Goal: Task Accomplishment & Management: Complete application form

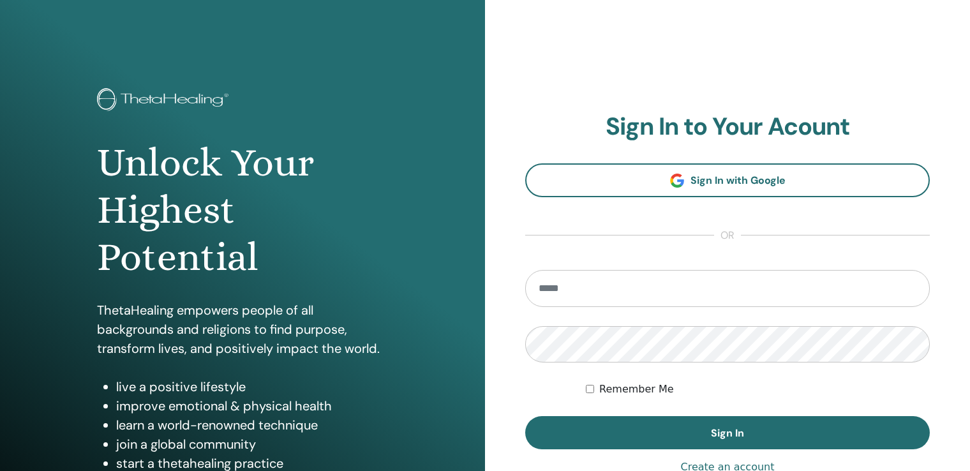
click at [591, 290] on input "email" at bounding box center [727, 288] width 405 height 37
click at [589, 288] on input "email" at bounding box center [727, 288] width 405 height 37
type input "**********"
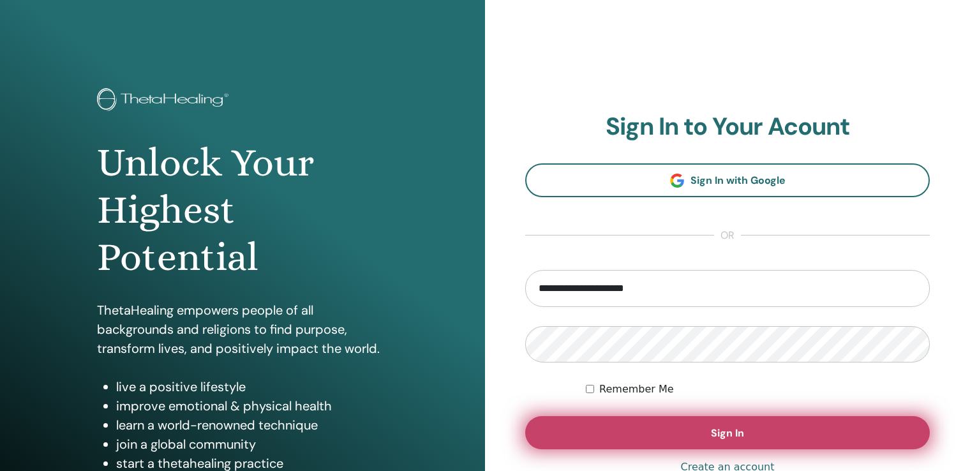
click at [645, 419] on button "Sign In" at bounding box center [727, 432] width 405 height 33
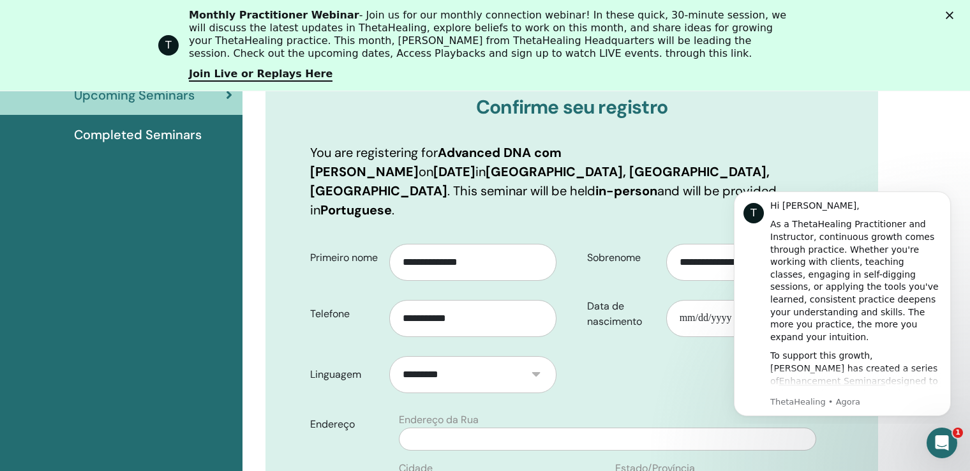
click at [953, 15] on icon "Fechar" at bounding box center [950, 15] width 8 height 8
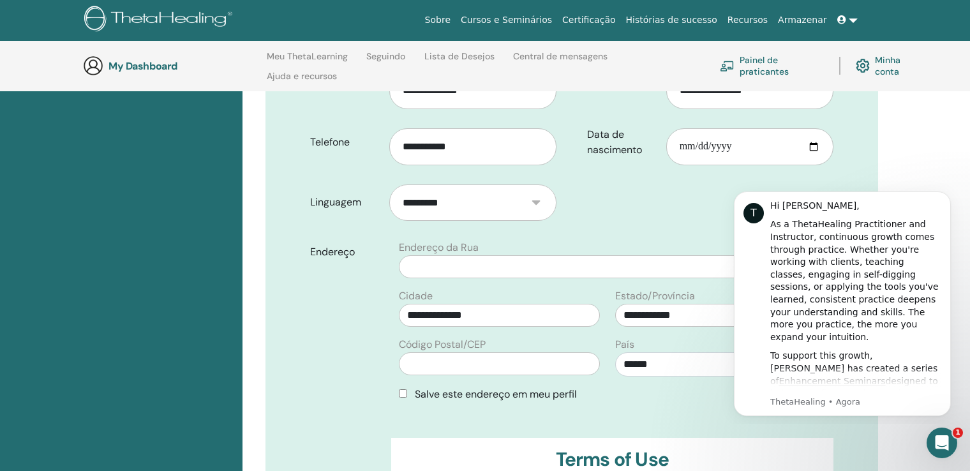
scroll to position [370, 0]
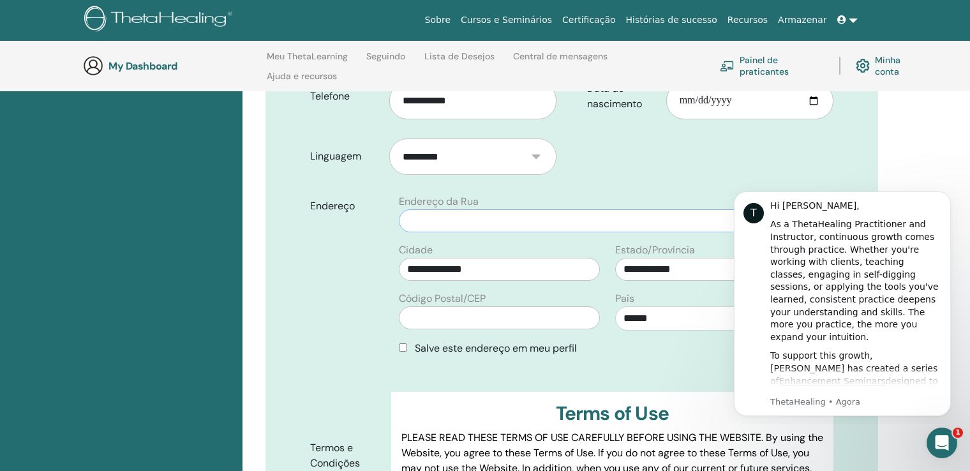
click at [477, 209] on input "text" at bounding box center [607, 220] width 417 height 23
type input "**********"
type input "*********"
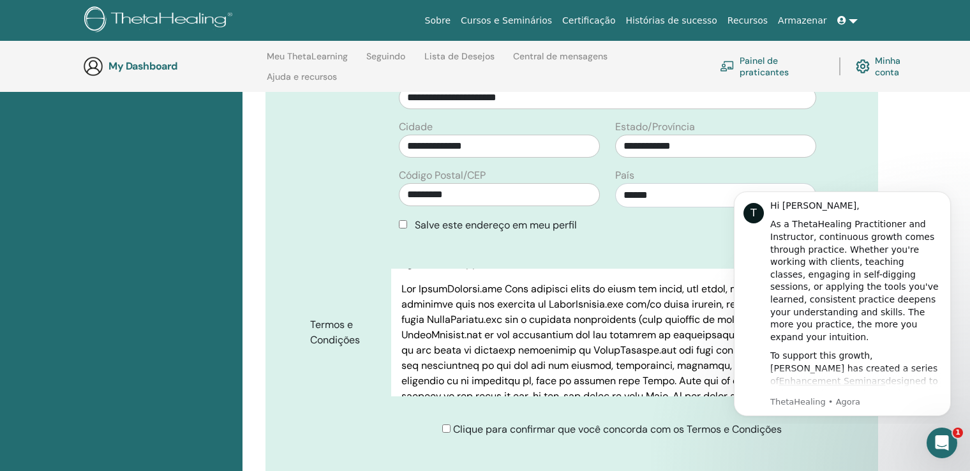
scroll to position [561, 0]
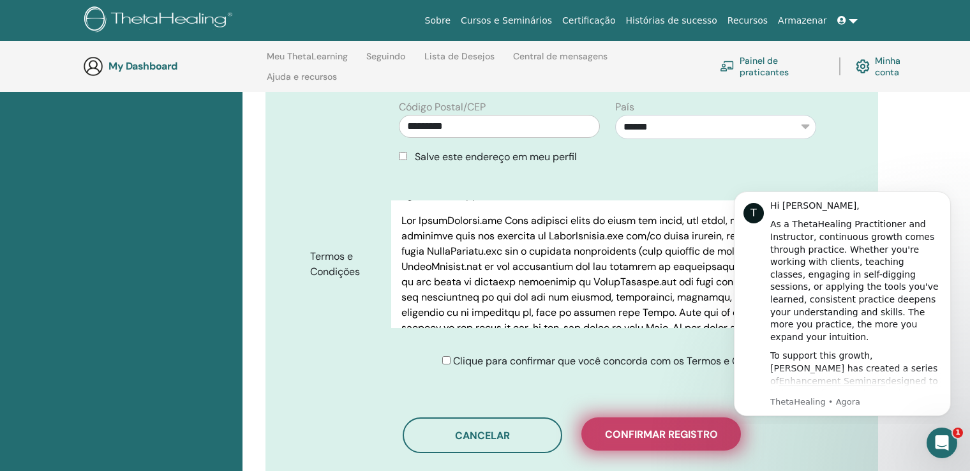
click at [632, 427] on span "Confirmar registro" at bounding box center [661, 433] width 113 height 13
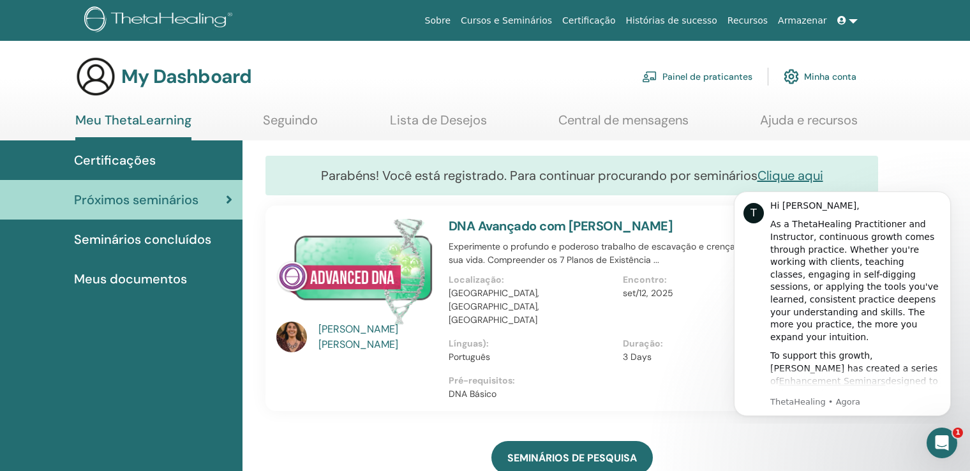
click at [387, 262] on img at bounding box center [354, 271] width 157 height 107
click at [944, 197] on icon "Dismiss notification" at bounding box center [947, 194] width 7 height 7
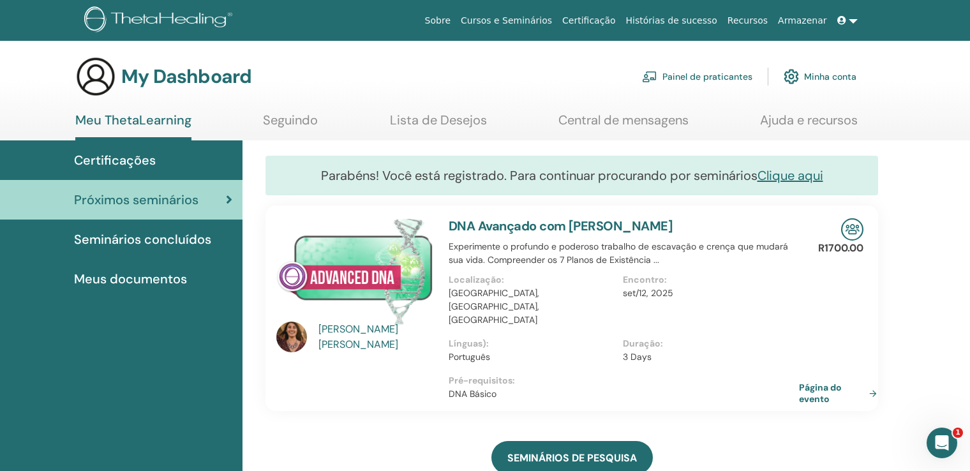
click at [815, 382] on link "Página do evento" at bounding box center [840, 393] width 83 height 23
click at [145, 246] on span "Seminários concluídos" at bounding box center [142, 239] width 137 height 19
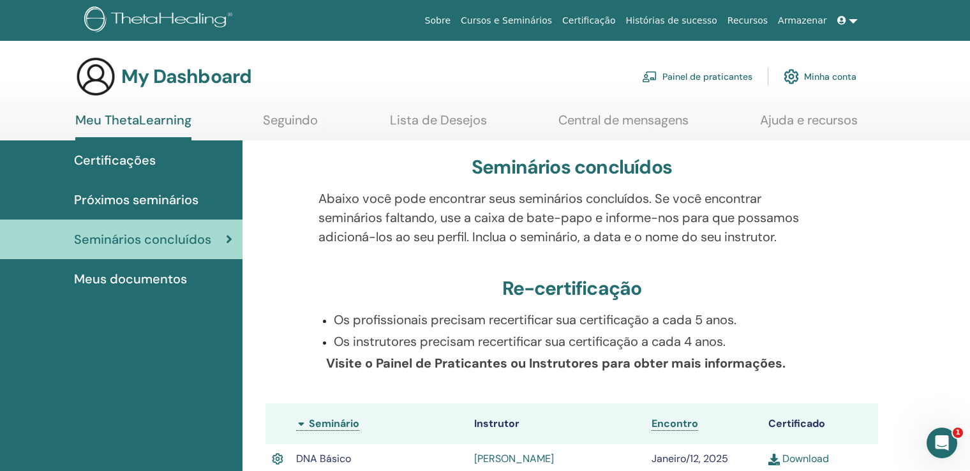
click at [149, 204] on span "Próximos seminários" at bounding box center [136, 199] width 124 height 19
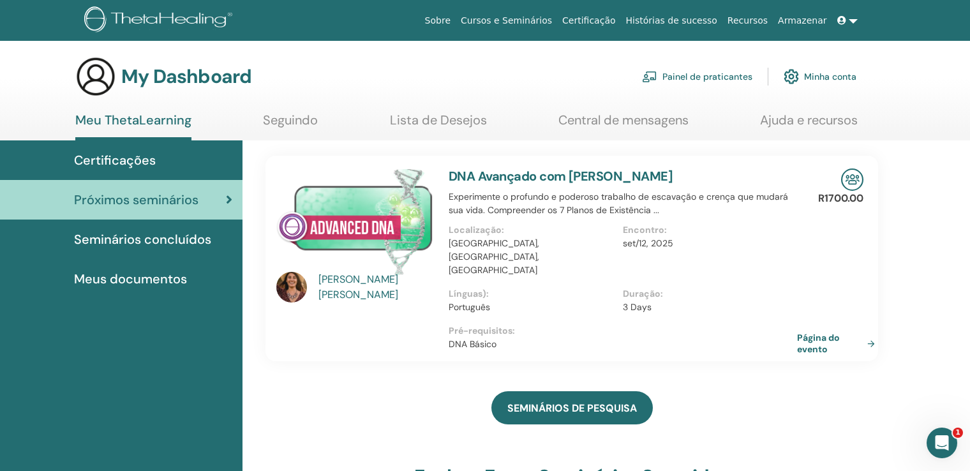
click at [122, 162] on span "Certificações" at bounding box center [115, 160] width 82 height 19
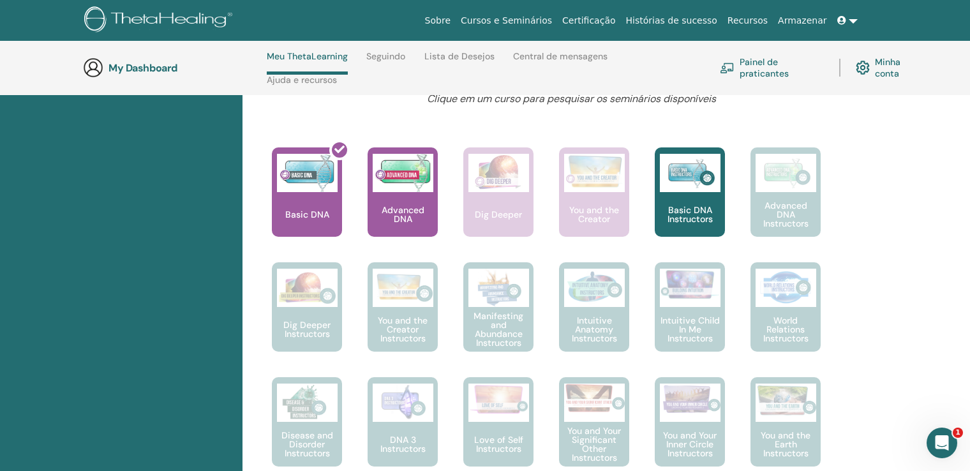
scroll to position [436, 0]
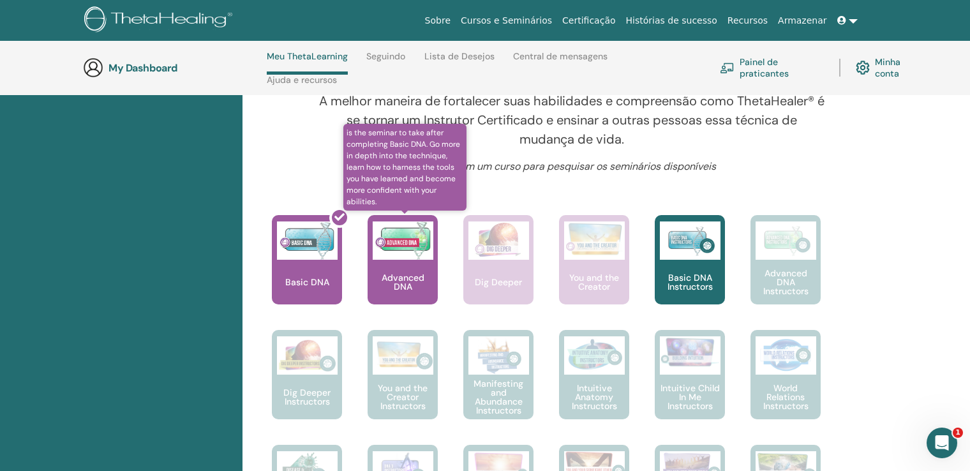
click at [408, 281] on div "Advanced DNA" at bounding box center [403, 259] width 70 height 89
click at [420, 291] on p "Advanced DNA" at bounding box center [403, 282] width 70 height 18
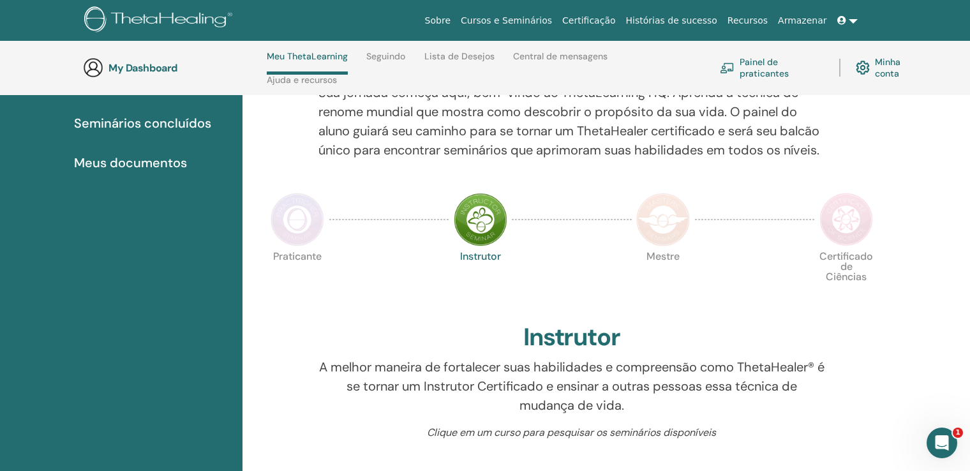
scroll to position [0, 0]
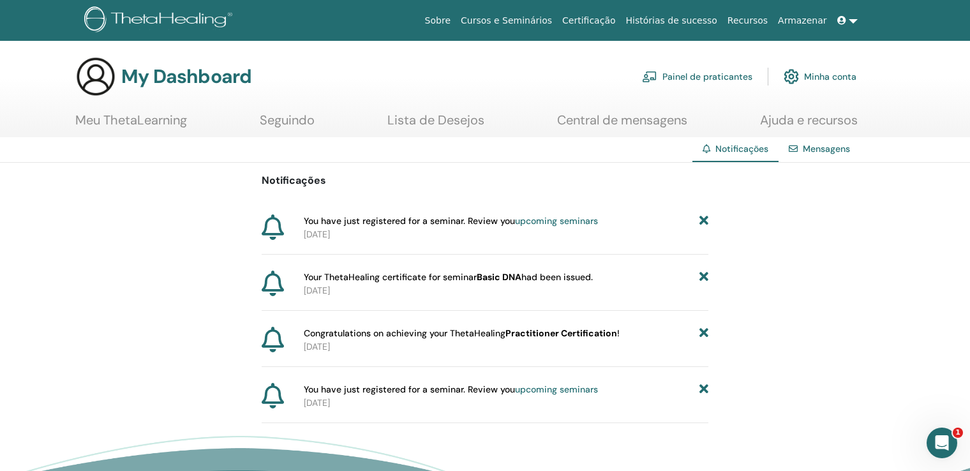
click at [542, 221] on link "upcoming seminars" at bounding box center [556, 220] width 83 height 11
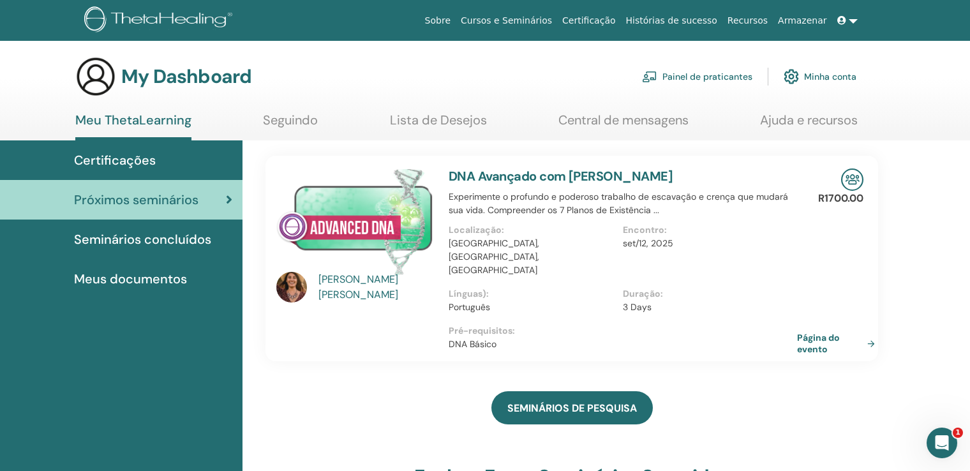
click at [852, 19] on link at bounding box center [847, 21] width 31 height 24
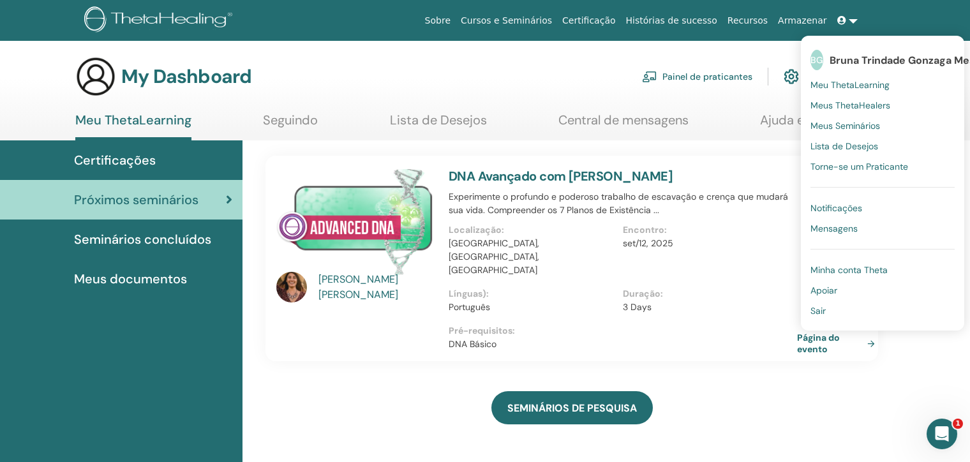
click at [828, 126] on span "Meus Seminários" at bounding box center [845, 125] width 70 height 11
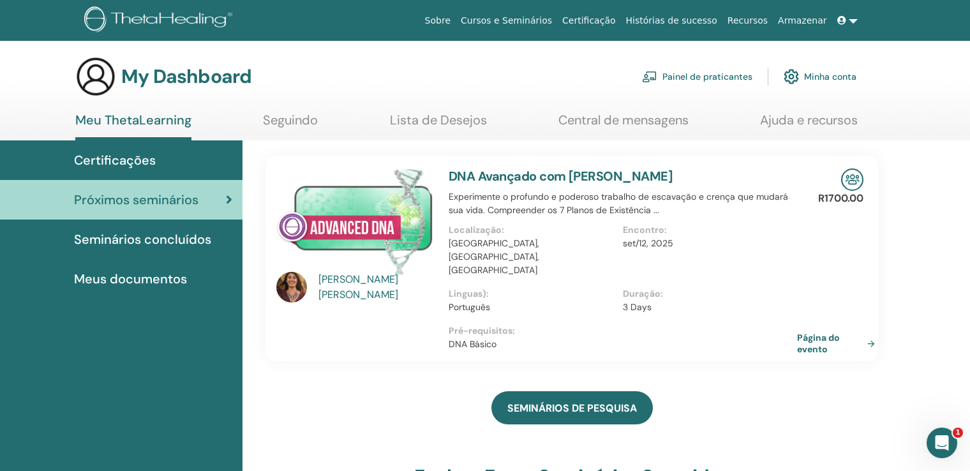
click at [170, 273] on span "Meus documentos" at bounding box center [130, 278] width 113 height 19
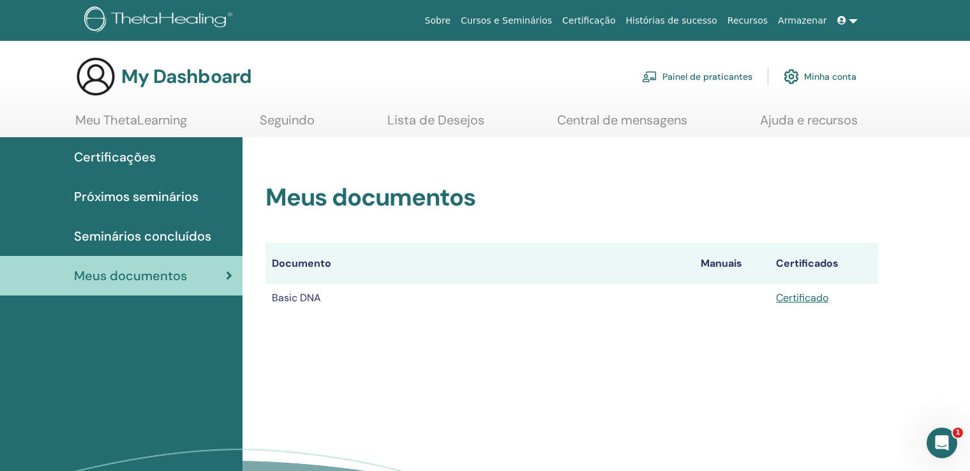
click at [168, 234] on span "Seminários concluídos" at bounding box center [142, 236] width 137 height 19
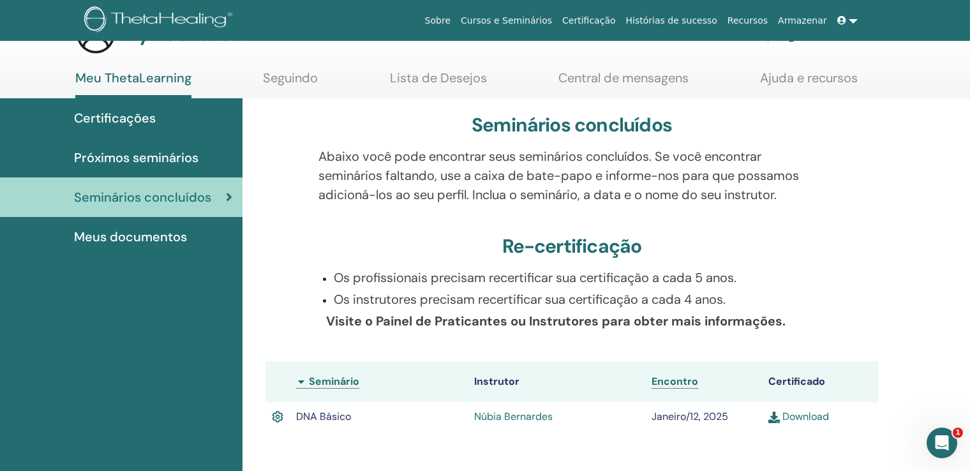
scroll to position [64, 0]
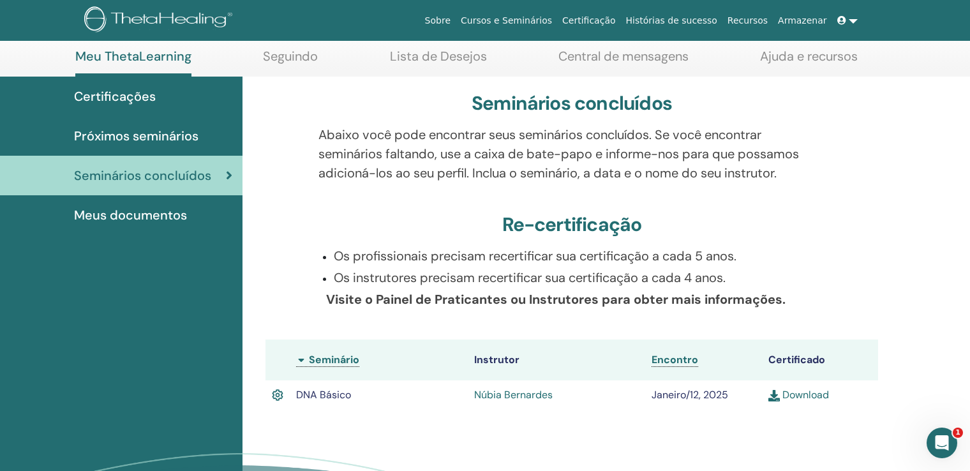
click at [178, 134] on span "Próximos seminários" at bounding box center [136, 135] width 124 height 19
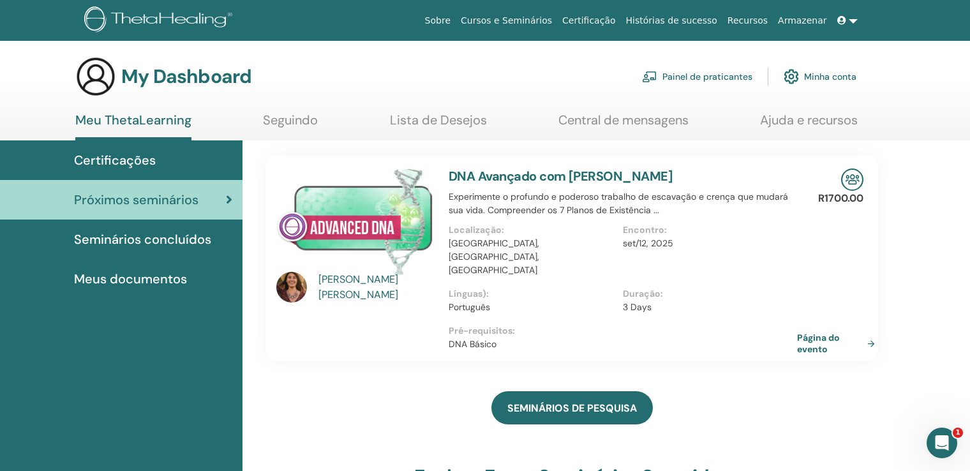
click at [172, 158] on div "Certificações" at bounding box center [121, 160] width 222 height 19
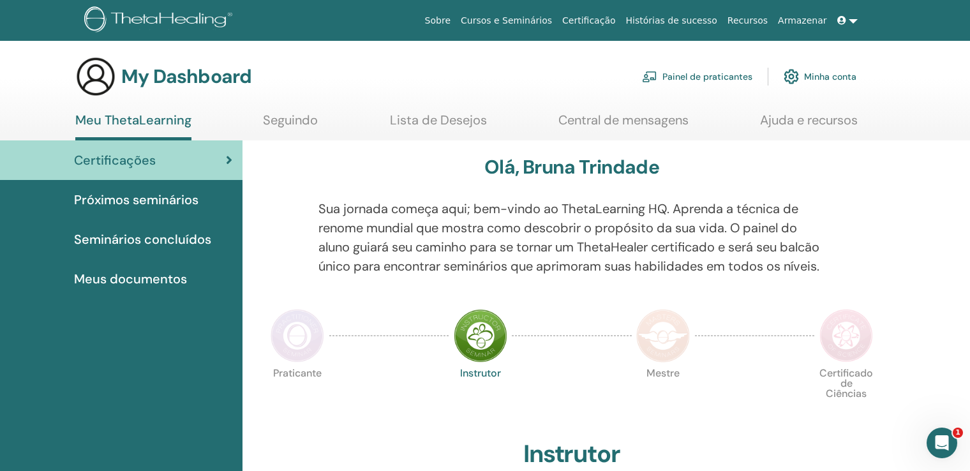
click at [452, 120] on link "Lista de Desejos" at bounding box center [438, 124] width 97 height 25
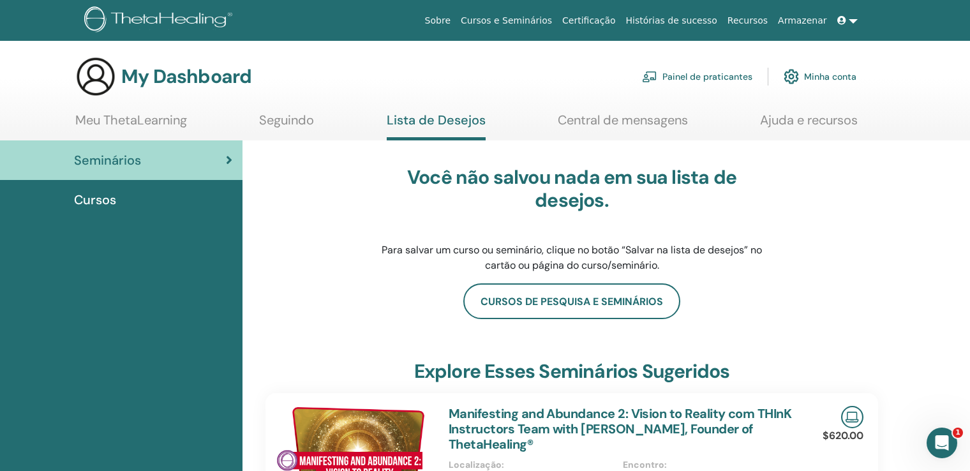
click at [640, 124] on link "Central de mensagens" at bounding box center [623, 124] width 130 height 25
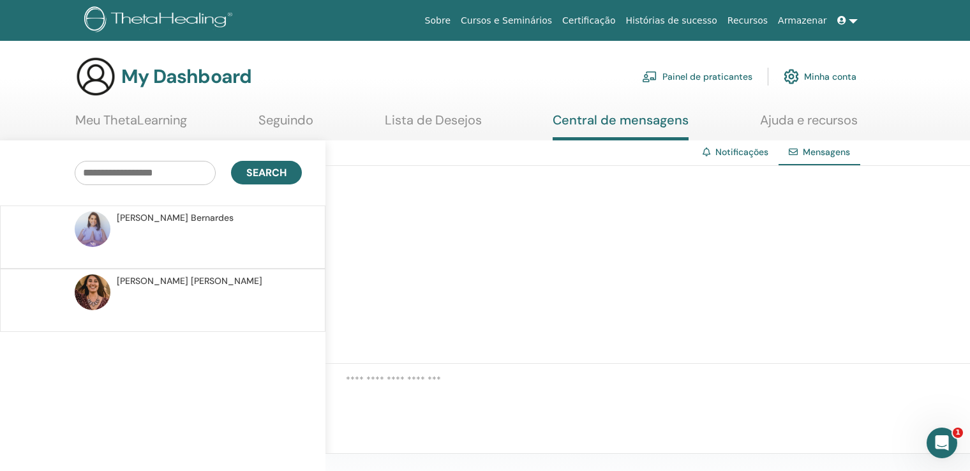
click at [798, 121] on link "Ajuda e recursos" at bounding box center [809, 124] width 98 height 25
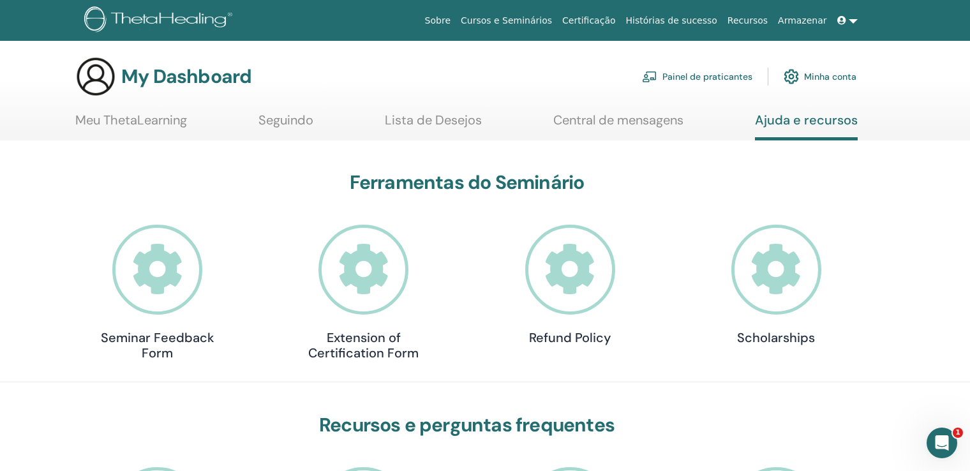
click at [147, 124] on link "Meu ThetaLearning" at bounding box center [131, 124] width 112 height 25
